Goal: Task Accomplishment & Management: Manage account settings

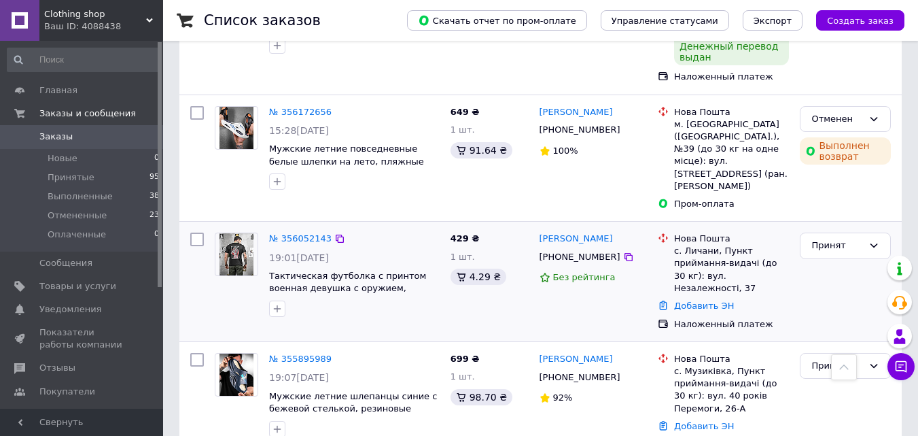
scroll to position [884, 0]
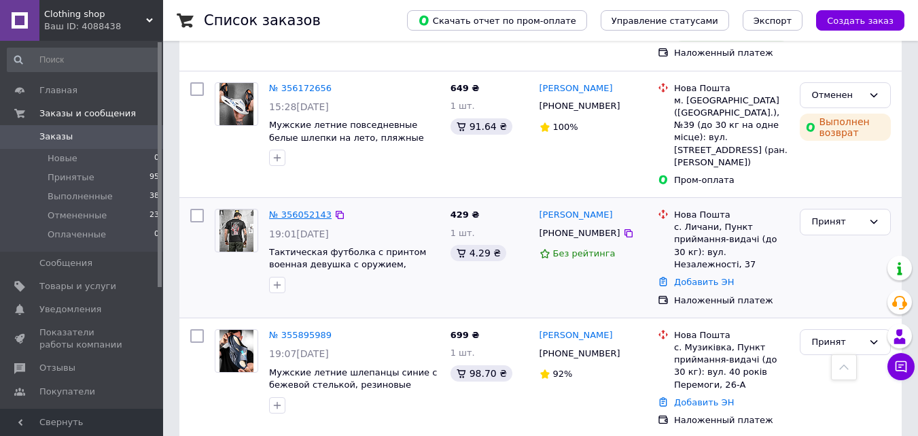
click at [296, 209] on link "№ 356052143" at bounding box center [300, 214] width 63 height 10
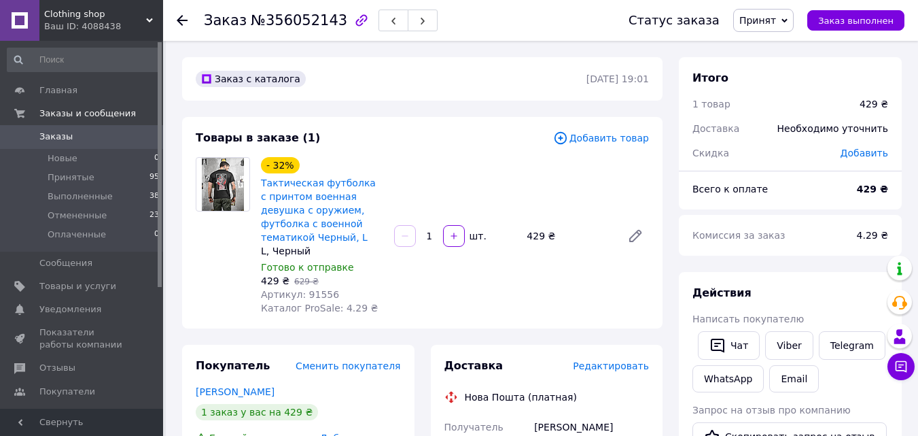
click at [186, 16] on icon at bounding box center [182, 20] width 11 height 11
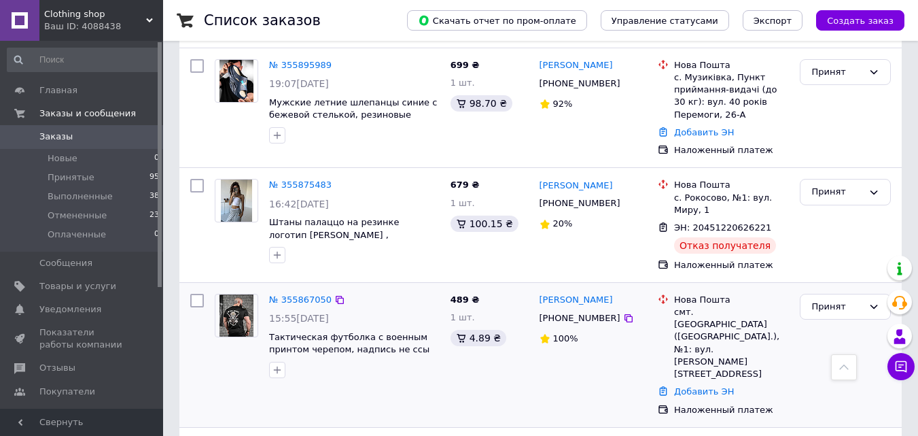
scroll to position [1156, 0]
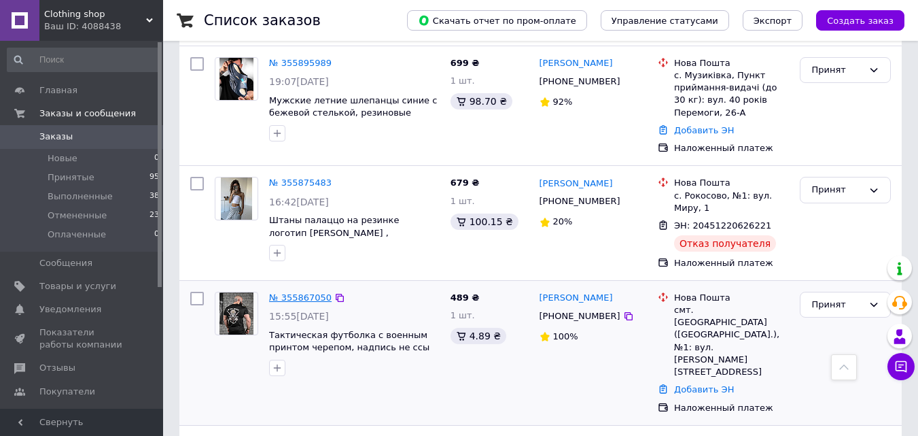
click at [307, 292] on link "№ 355867050" at bounding box center [300, 297] width 63 height 10
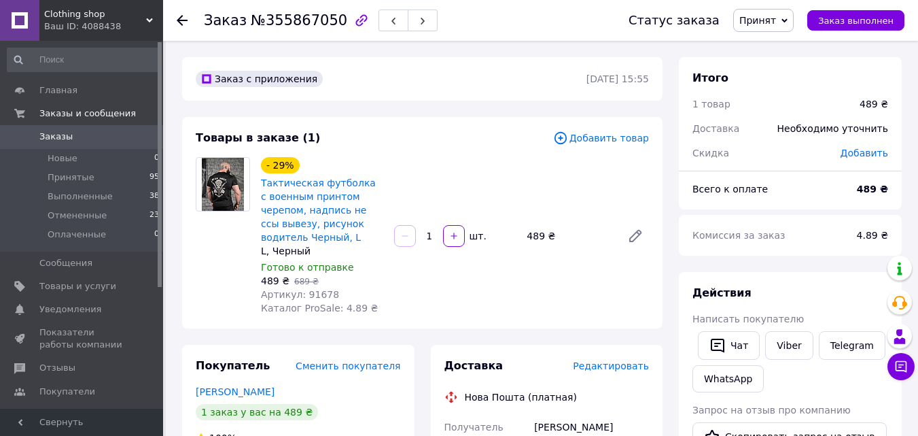
click at [177, 20] on icon at bounding box center [182, 20] width 11 height 11
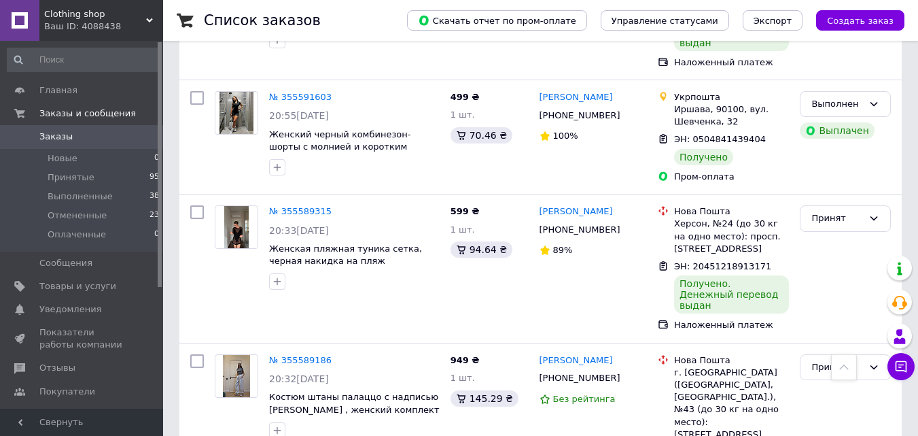
scroll to position [1971, 0]
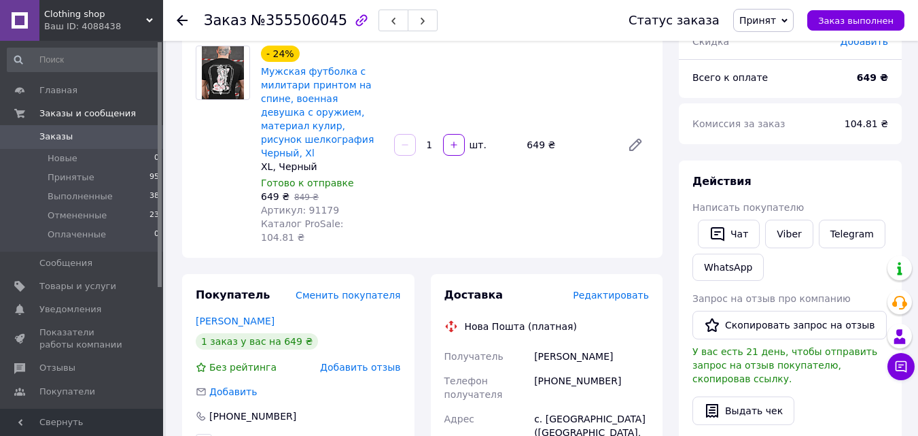
scroll to position [107, 0]
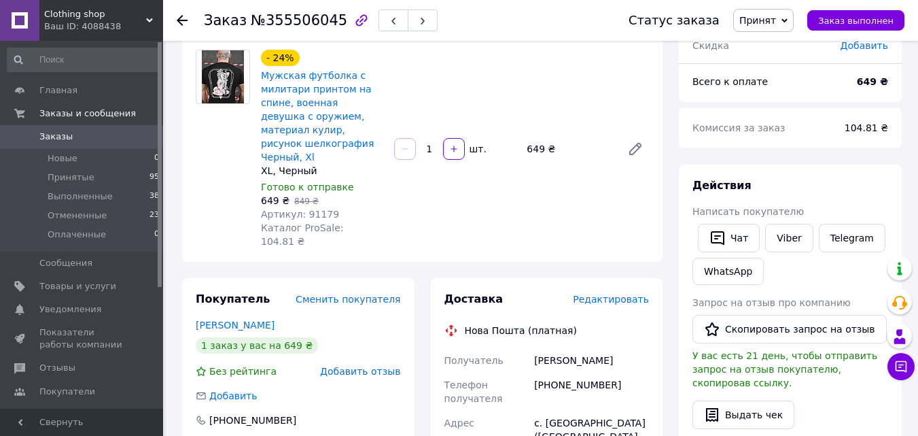
click at [182, 20] on use at bounding box center [182, 20] width 11 height 11
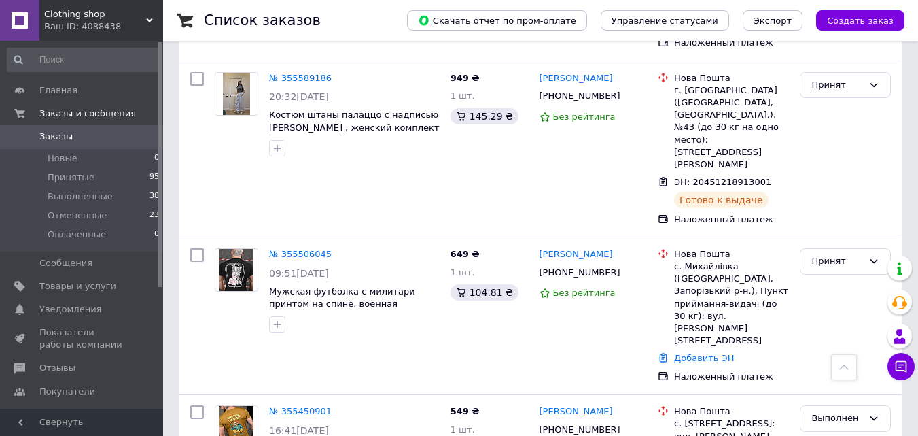
scroll to position [2233, 0]
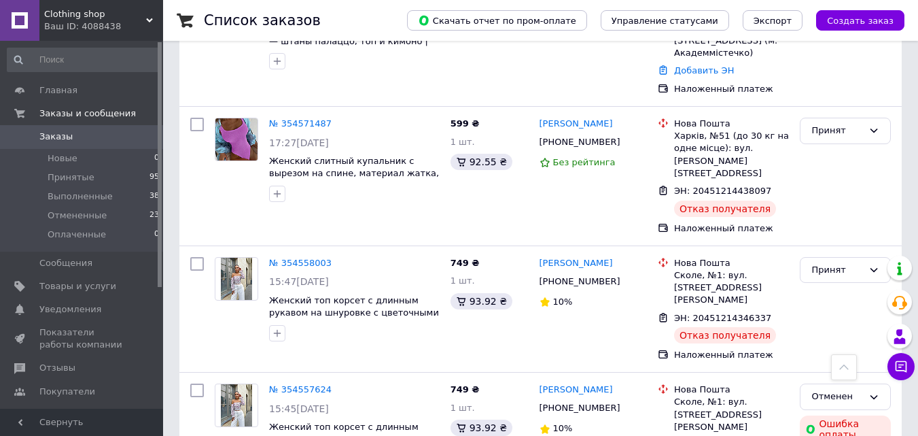
scroll to position [2349, 0]
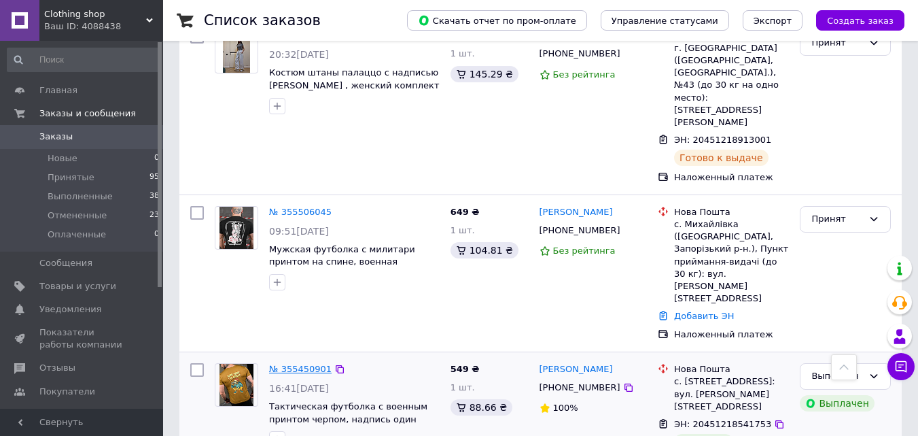
click at [290, 364] on link "№ 355450901" at bounding box center [300, 369] width 63 height 10
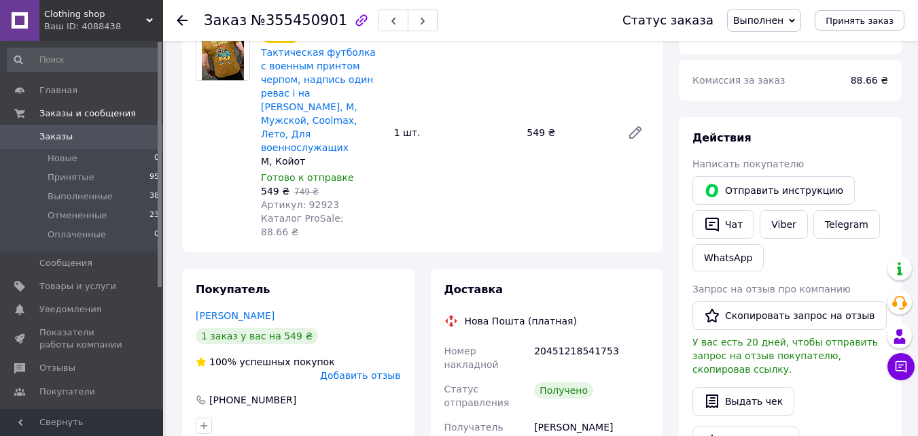
scroll to position [136, 0]
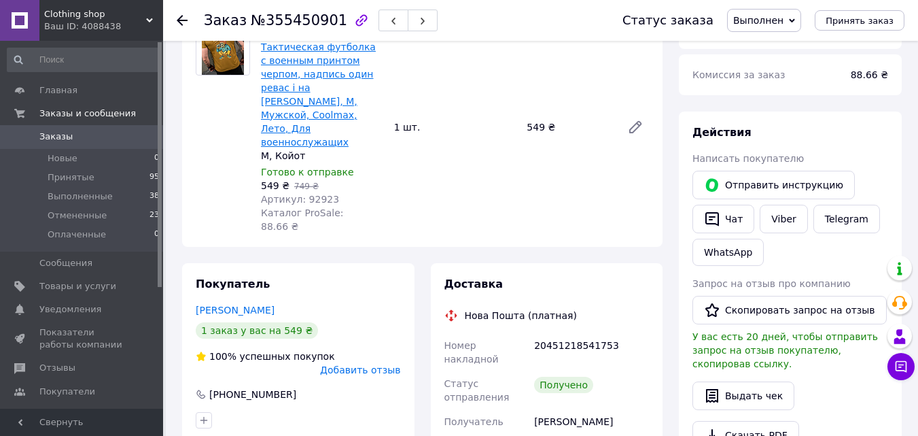
click at [300, 103] on link "Тактическая футболка с военным принтом черпом, надпись один ревас і на [PERSON_…" at bounding box center [318, 94] width 115 height 106
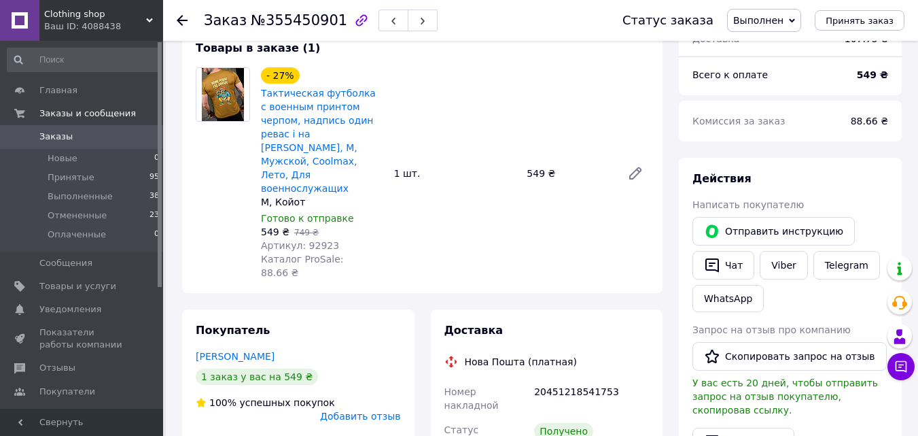
scroll to position [68, 0]
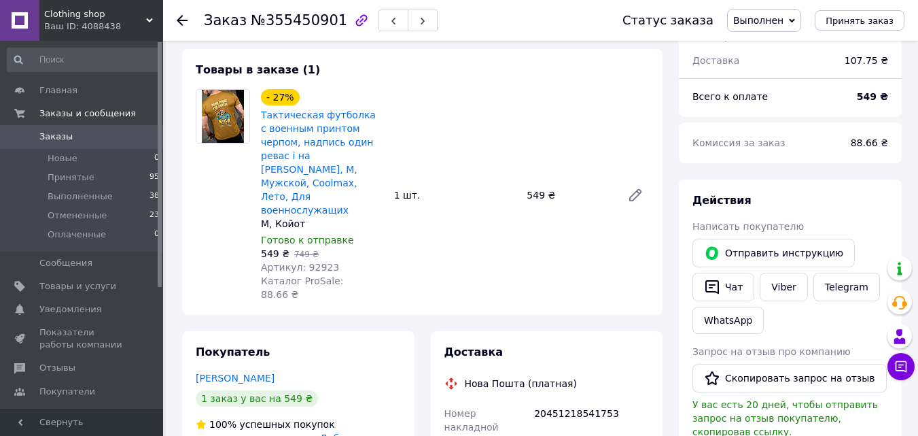
click at [304, 262] on span "Артикул: 92923" at bounding box center [300, 267] width 78 height 11
copy span "92923"
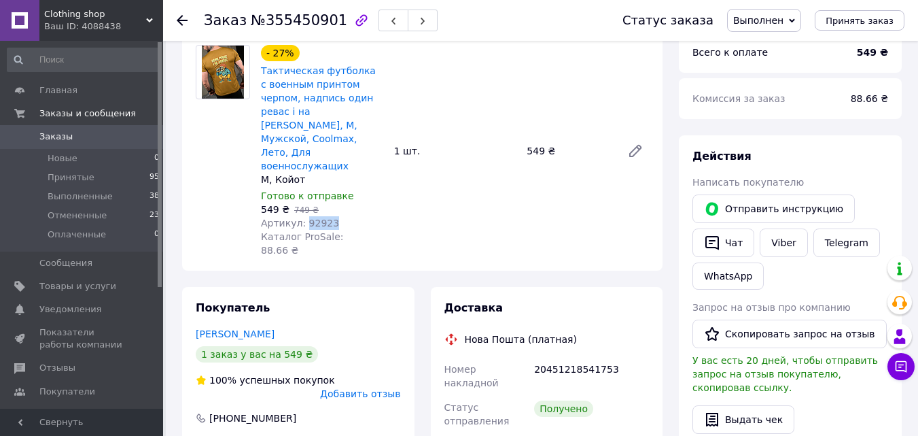
scroll to position [136, 0]
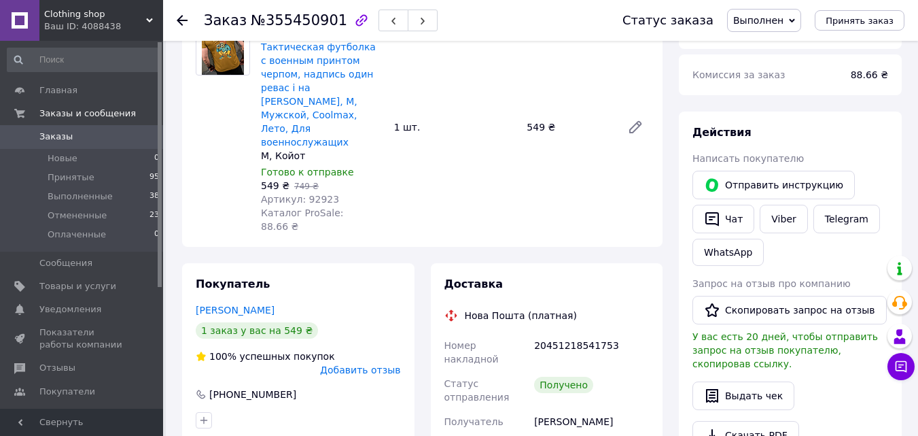
click at [177, 19] on icon at bounding box center [182, 20] width 11 height 11
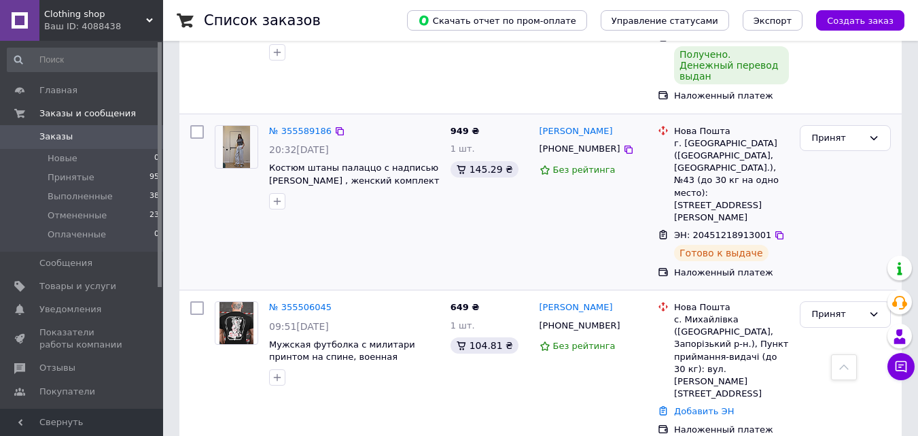
scroll to position [2233, 0]
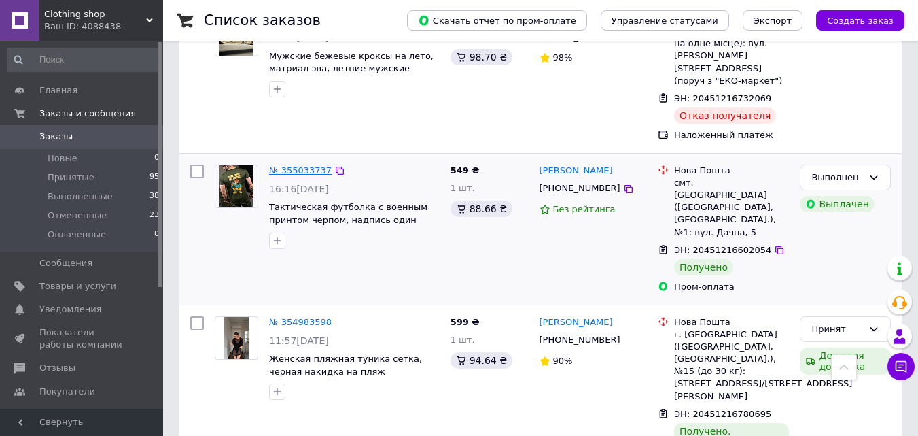
click at [296, 165] on link "№ 355033737" at bounding box center [300, 170] width 63 height 10
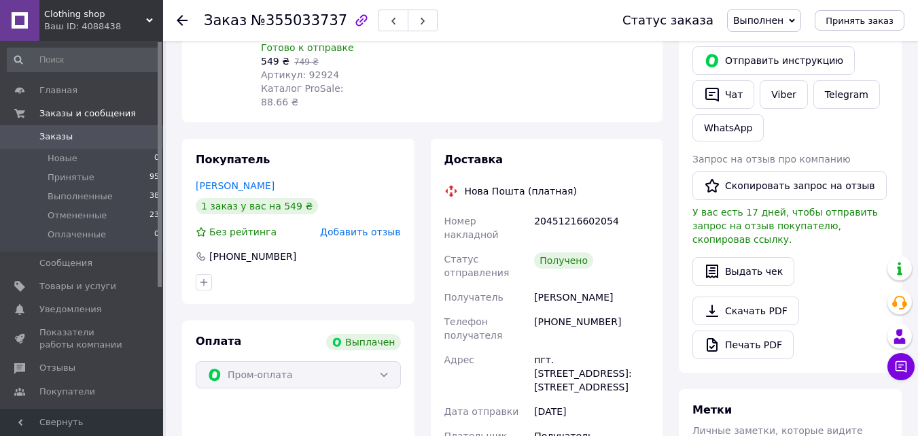
scroll to position [117, 0]
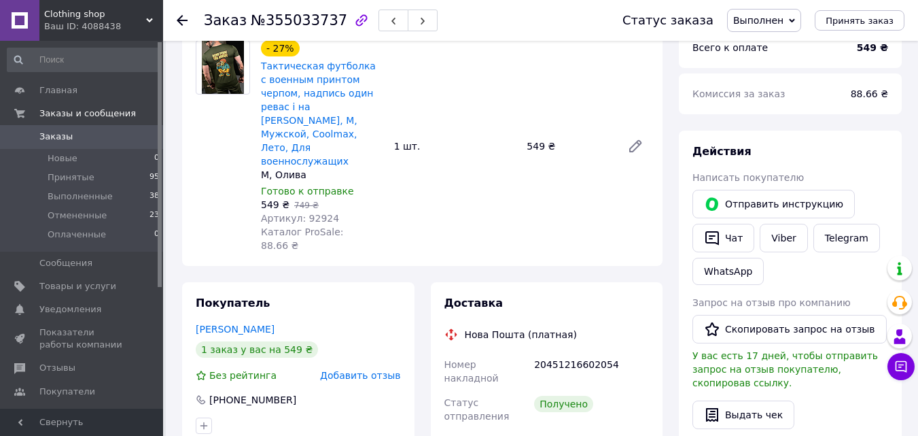
click at [182, 19] on icon at bounding box center [182, 20] width 11 height 11
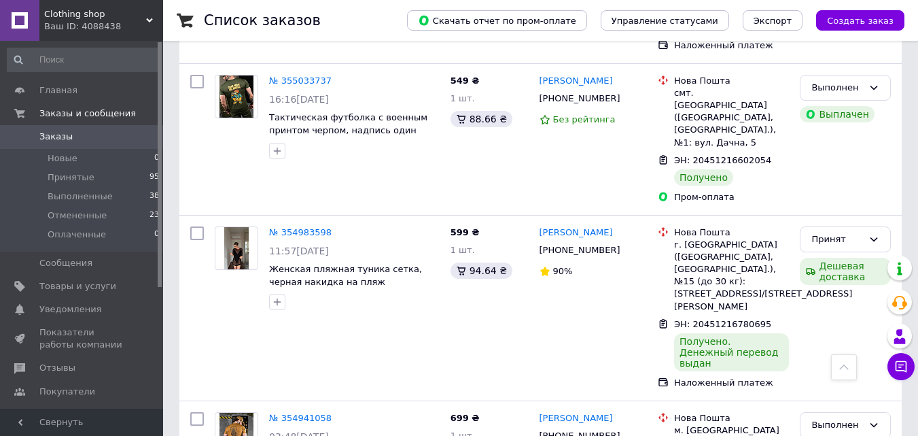
scroll to position [952, 0]
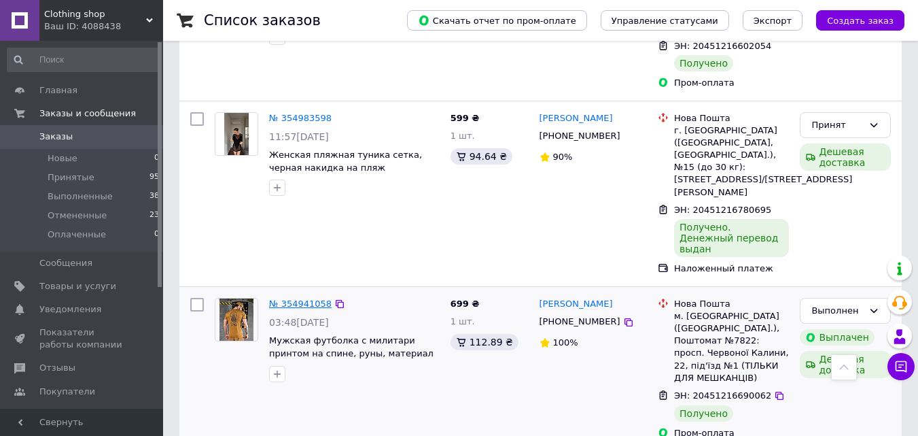
click at [288, 298] on link "№ 354941058" at bounding box center [300, 303] width 63 height 10
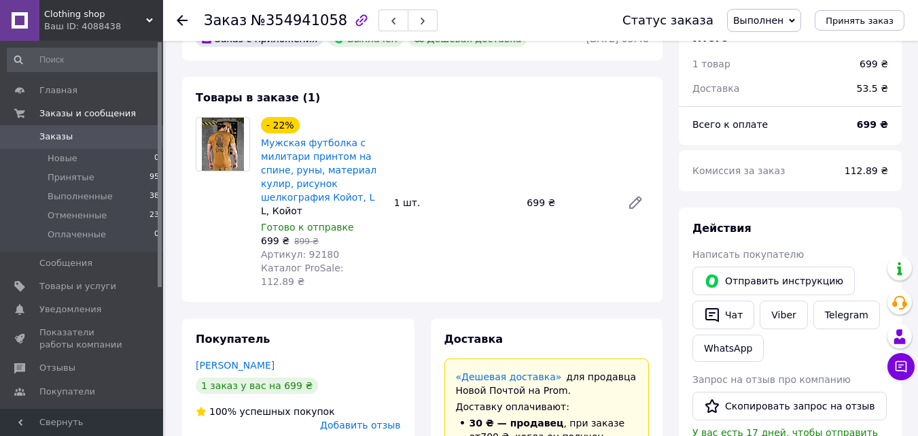
scroll to position [34, 0]
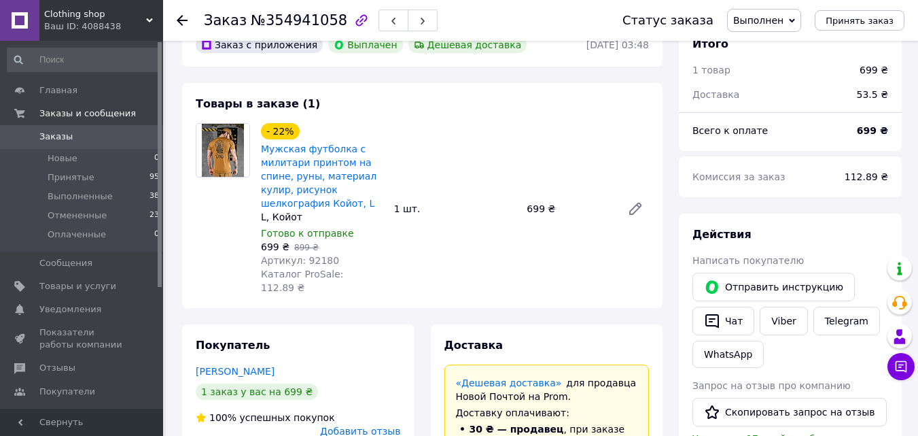
click at [181, 12] on div at bounding box center [190, 20] width 27 height 41
click at [181, 20] on use at bounding box center [182, 20] width 11 height 11
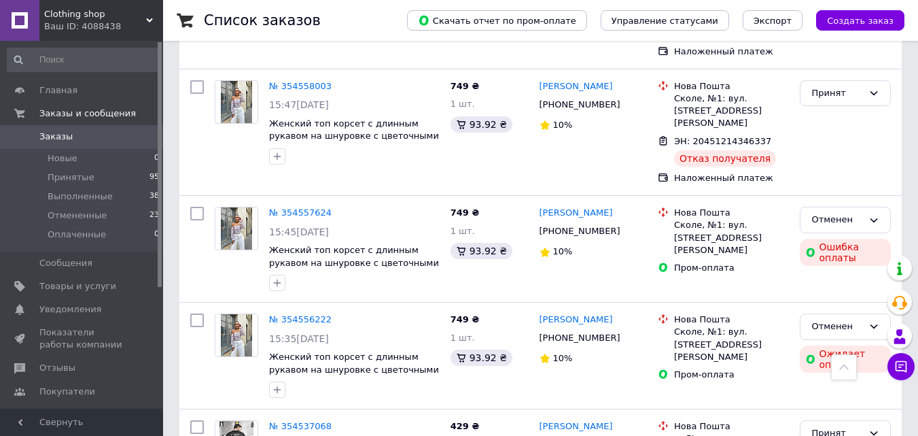
scroll to position [2349, 0]
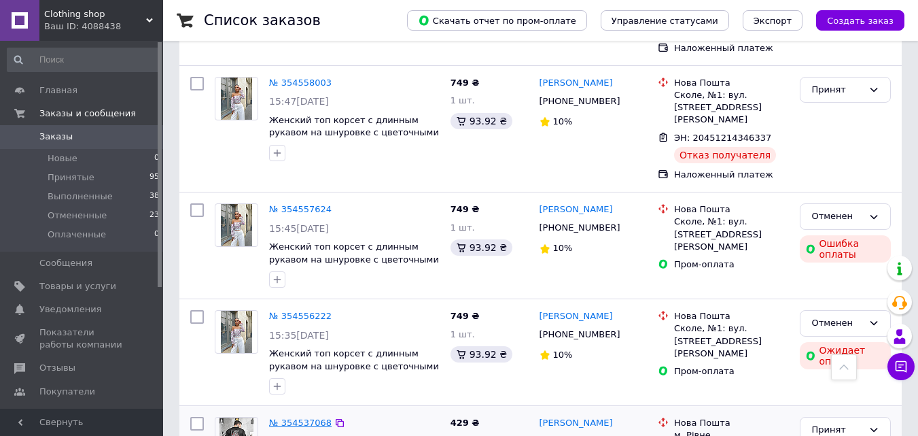
click at [313, 417] on link "№ 354537068" at bounding box center [300, 422] width 63 height 10
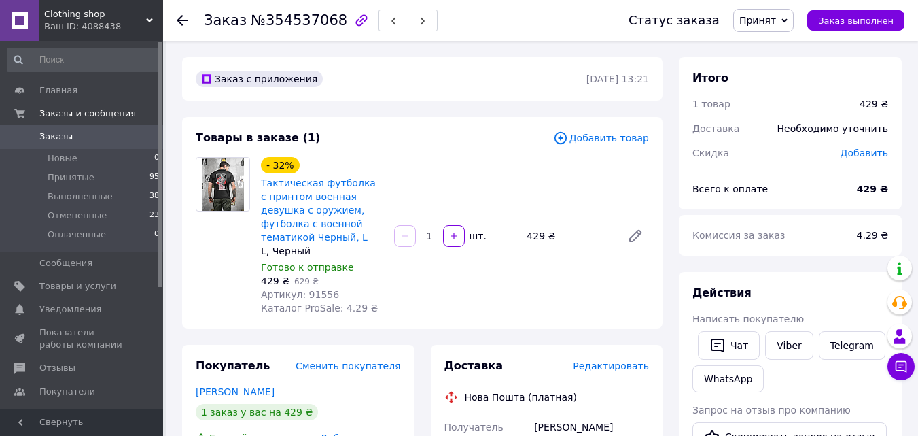
click at [185, 16] on icon at bounding box center [182, 20] width 11 height 11
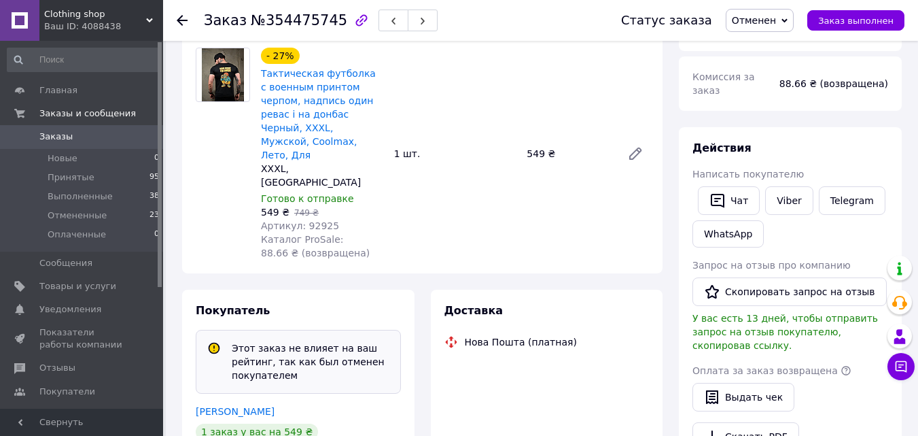
scroll to position [133, 0]
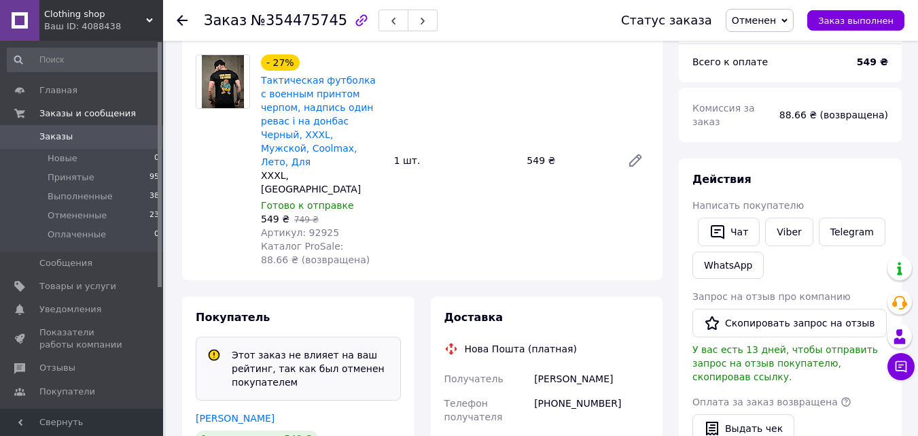
click at [184, 20] on use at bounding box center [182, 20] width 11 height 11
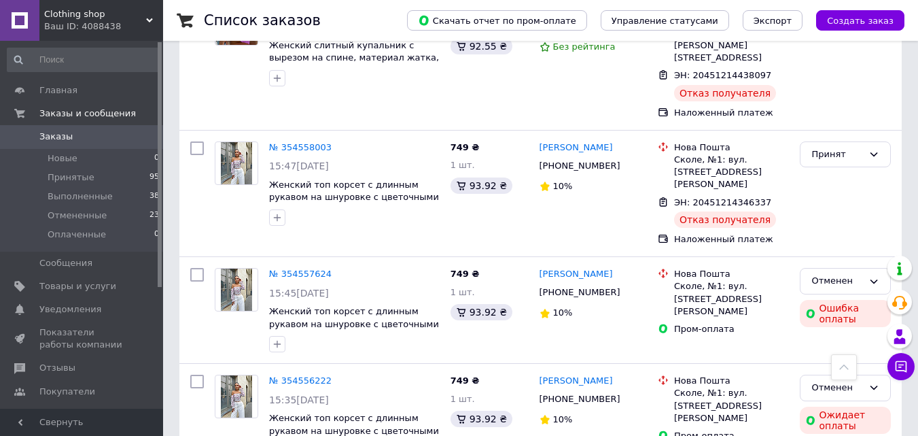
scroll to position [2349, 0]
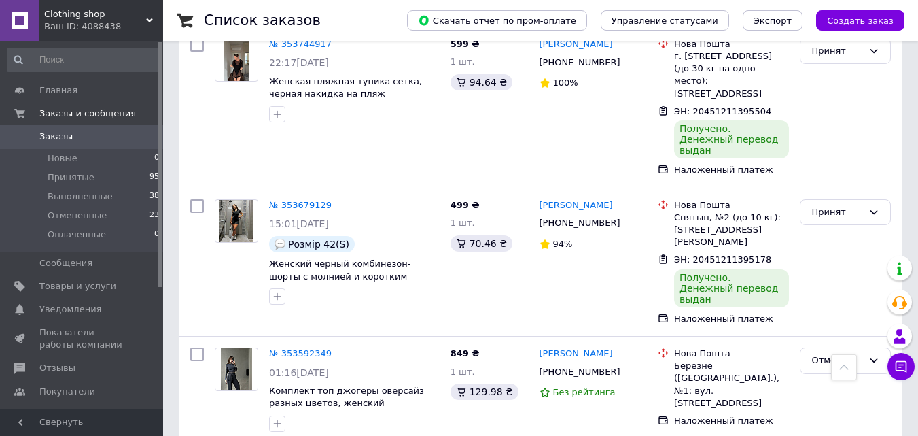
scroll to position [2356, 0]
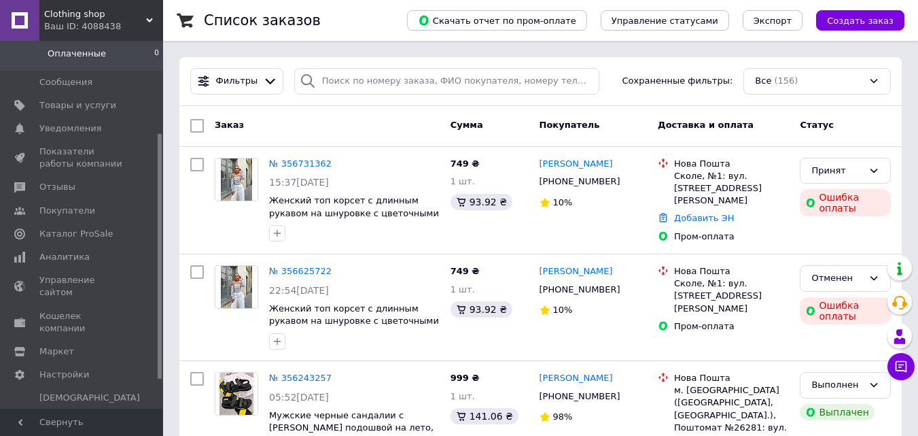
scroll to position [182, 0]
click at [62, 253] on span "Аналитика" at bounding box center [64, 255] width 50 height 12
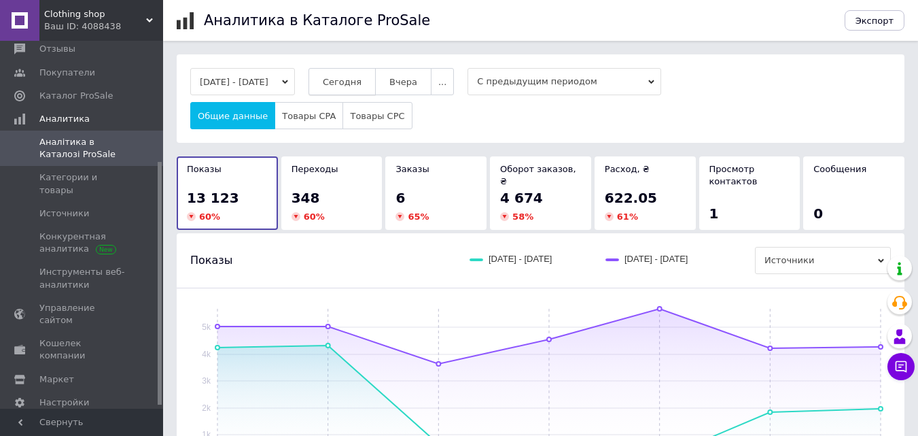
click at [357, 77] on span "Сегодня" at bounding box center [342, 82] width 39 height 10
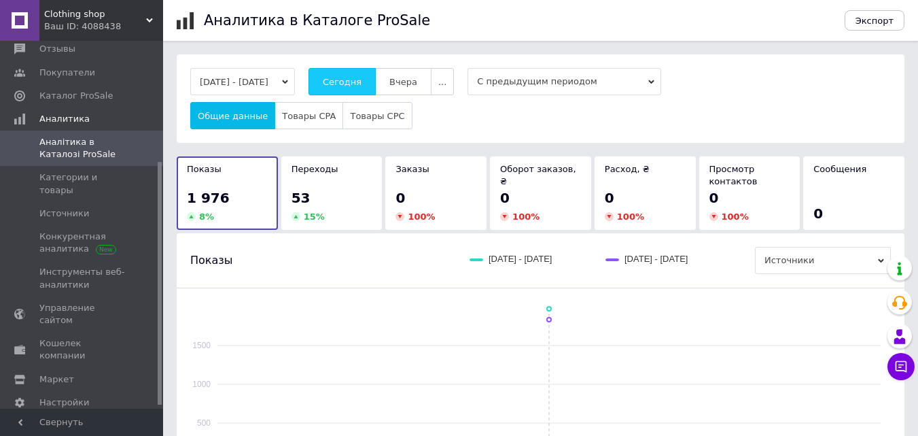
click at [357, 77] on span "Сегодня" at bounding box center [342, 82] width 39 height 10
click at [362, 78] on span "Сегодня" at bounding box center [342, 82] width 39 height 10
click at [357, 87] on span "Сегодня" at bounding box center [342, 82] width 39 height 10
click at [352, 73] on button "Сегодня" at bounding box center [342, 81] width 67 height 27
click at [353, 71] on button "Сегодня" at bounding box center [342, 81] width 67 height 27
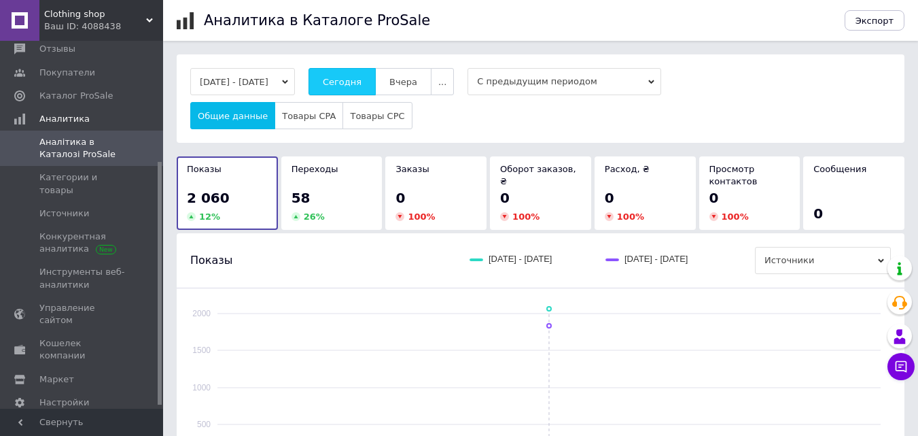
click at [362, 77] on span "Сегодня" at bounding box center [342, 82] width 39 height 10
drag, startPoint x: 371, startPoint y: 80, endPoint x: 220, endPoint y: 12, distance: 165.5
click at [326, 63] on div "[DATE] - [DATE] [DATE] [DATE] ... С предыдущим периодом Общие данные Товары CPA…" at bounding box center [541, 98] width 728 height 88
click at [345, 86] on button "Сегодня" at bounding box center [342, 81] width 67 height 27
click at [349, 82] on span "Сегодня" at bounding box center [342, 82] width 39 height 10
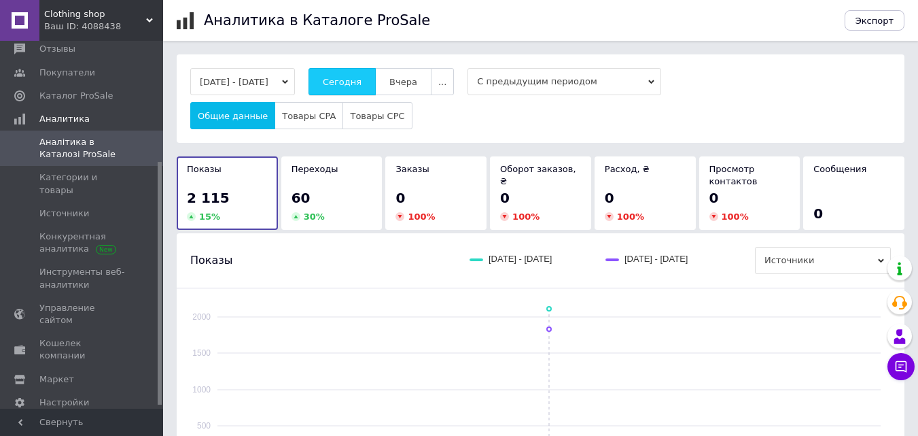
click at [350, 77] on span "Сегодня" at bounding box center [342, 82] width 39 height 10
click at [349, 77] on span "Сегодня" at bounding box center [342, 82] width 39 height 10
click at [417, 86] on span "Вчера" at bounding box center [404, 82] width 28 height 10
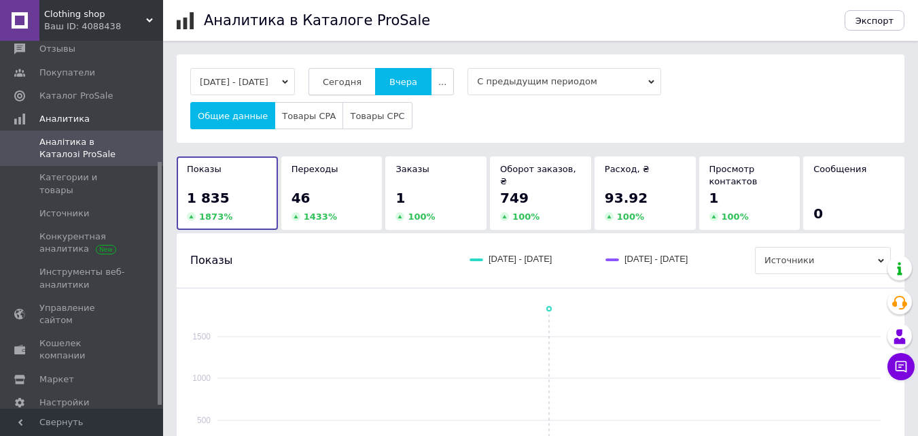
click at [365, 75] on button "Сегодня" at bounding box center [342, 81] width 67 height 27
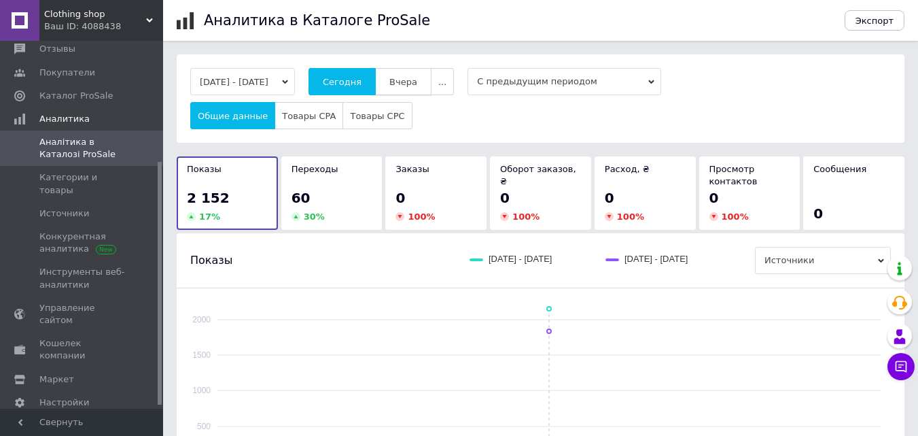
click at [417, 82] on span "Вчера" at bounding box center [404, 82] width 28 height 10
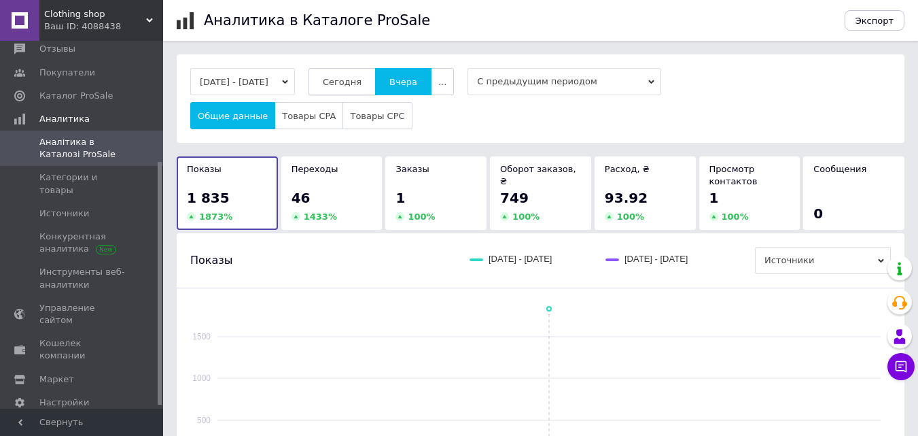
click at [362, 80] on span "Сегодня" at bounding box center [342, 82] width 39 height 10
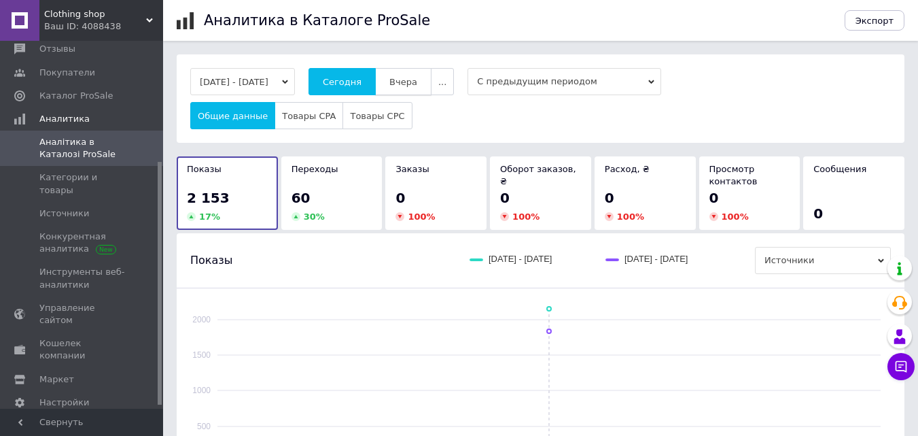
click at [409, 79] on span "Вчера" at bounding box center [404, 82] width 28 height 10
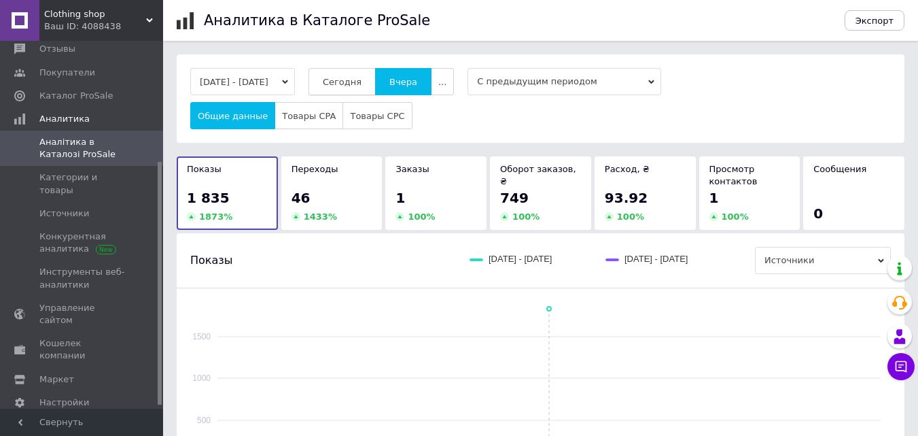
click at [356, 78] on span "Сегодня" at bounding box center [342, 82] width 39 height 10
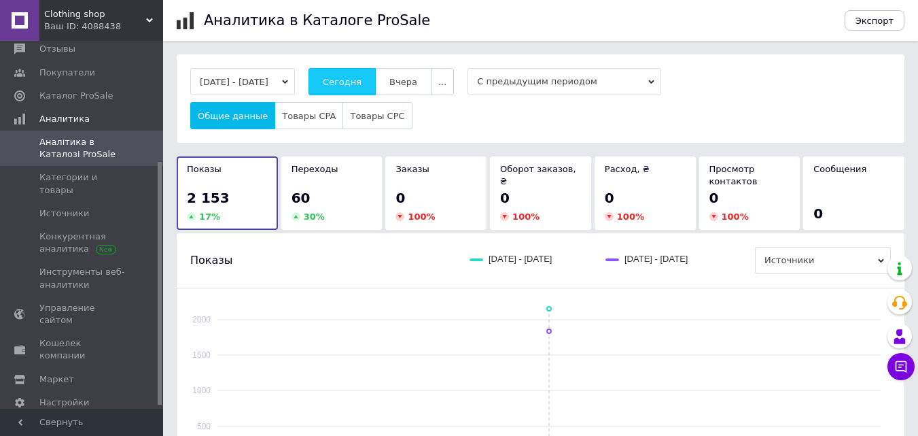
click at [359, 73] on button "Сегодня" at bounding box center [342, 81] width 67 height 27
click at [344, 83] on button "Сегодня" at bounding box center [342, 81] width 67 height 27
click at [354, 77] on span "Сегодня" at bounding box center [342, 82] width 39 height 10
click at [361, 84] on span "Сегодня" at bounding box center [342, 82] width 39 height 10
click at [362, 82] on span "Сегодня" at bounding box center [342, 82] width 39 height 10
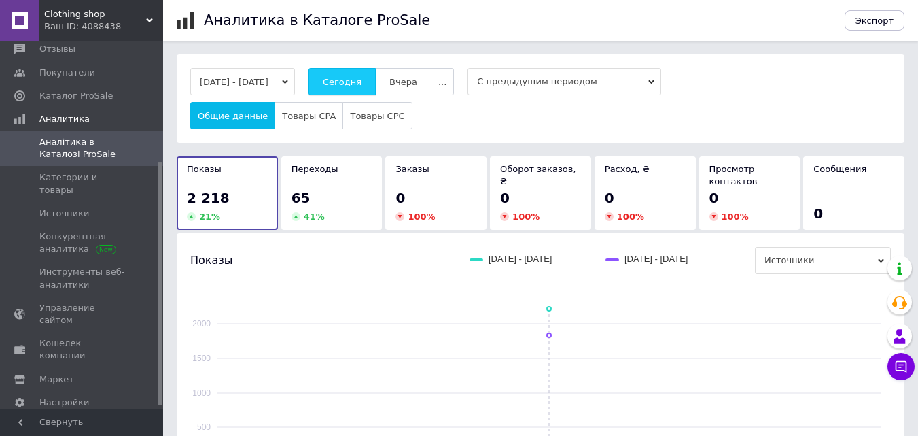
click at [363, 75] on button "Сегодня" at bounding box center [342, 81] width 67 height 27
click at [356, 91] on button "Сегодня" at bounding box center [342, 81] width 67 height 27
click at [360, 84] on span "Сегодня" at bounding box center [342, 82] width 39 height 10
click at [338, 79] on button "Сегодня" at bounding box center [342, 81] width 67 height 27
click at [417, 85] on span "Вчера" at bounding box center [404, 82] width 28 height 10
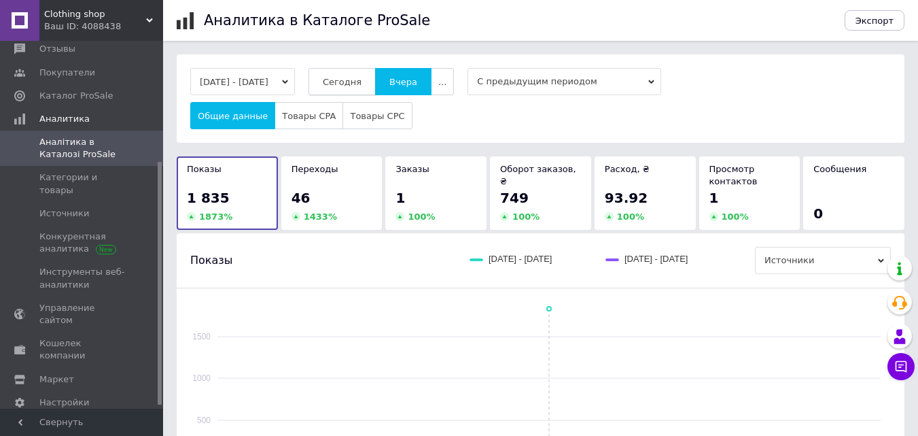
click at [362, 82] on span "Сегодня" at bounding box center [342, 82] width 39 height 10
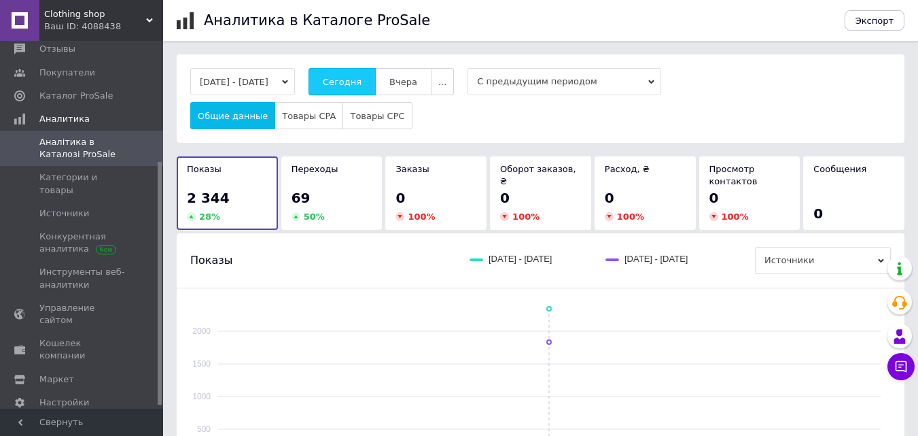
click at [351, 80] on span "Сегодня" at bounding box center [342, 82] width 39 height 10
click at [360, 88] on button "Сегодня" at bounding box center [342, 81] width 67 height 27
